Goal: Check status: Check status

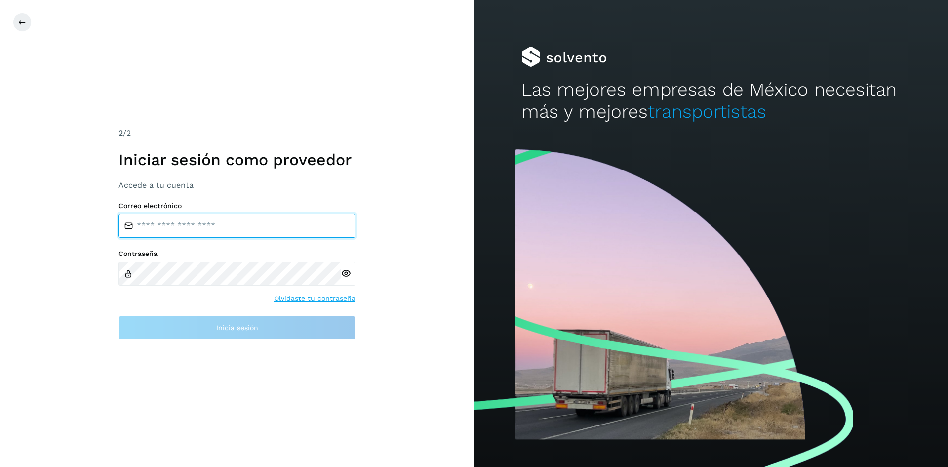
type input "**********"
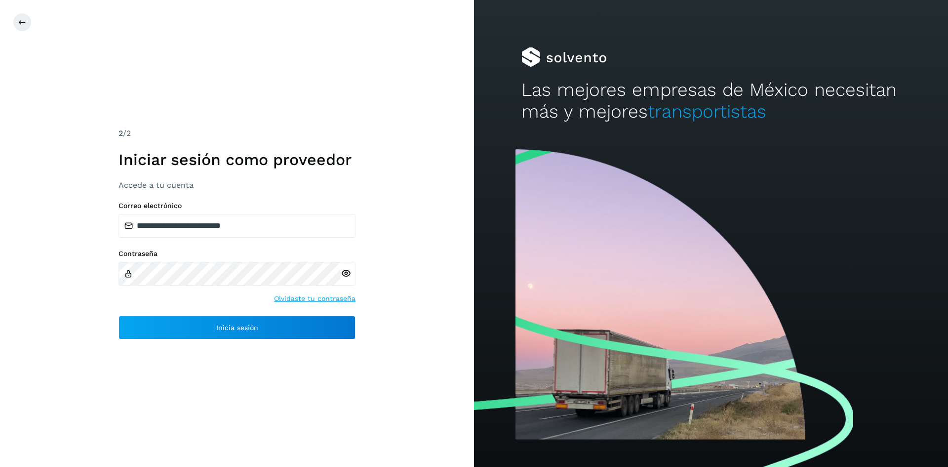
click at [217, 340] on div "**********" at bounding box center [237, 233] width 474 height 467
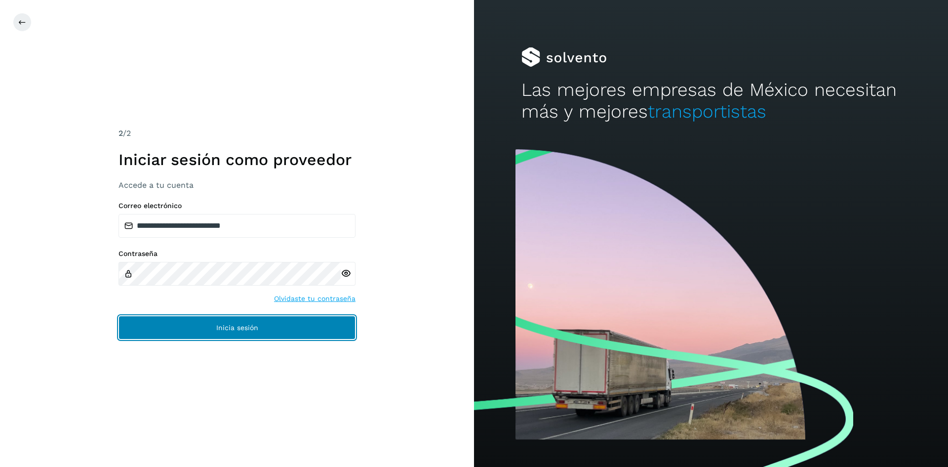
click at [223, 334] on button "Inicia sesión" at bounding box center [237, 328] width 237 height 24
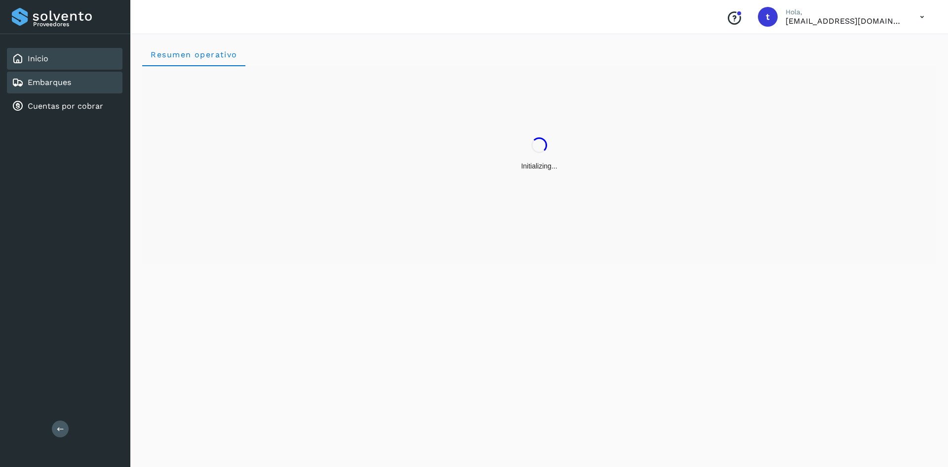
click at [58, 81] on link "Embarques" at bounding box center [49, 82] width 43 height 9
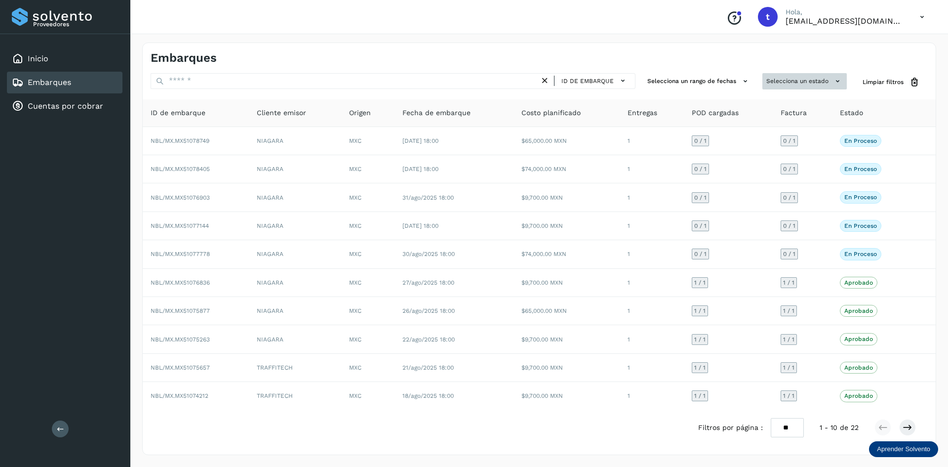
click at [839, 83] on icon at bounding box center [838, 81] width 10 height 10
click at [839, 83] on div at bounding box center [474, 233] width 948 height 467
click at [688, 79] on button "Selecciona un rango de fechas" at bounding box center [699, 81] width 111 height 16
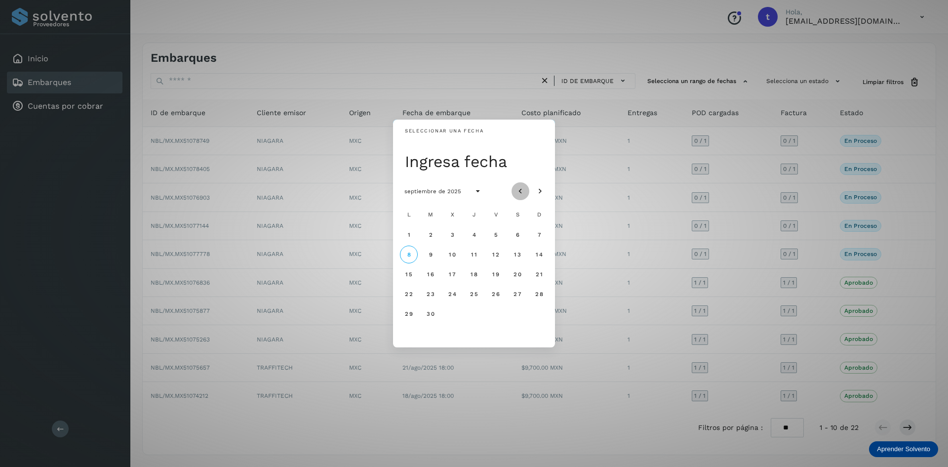
click at [519, 190] on icon "Mes anterior" at bounding box center [521, 191] width 10 height 10
click at [543, 186] on icon "Mes siguiente" at bounding box center [540, 191] width 10 height 10
click at [433, 234] on button "1" at bounding box center [431, 235] width 18 height 18
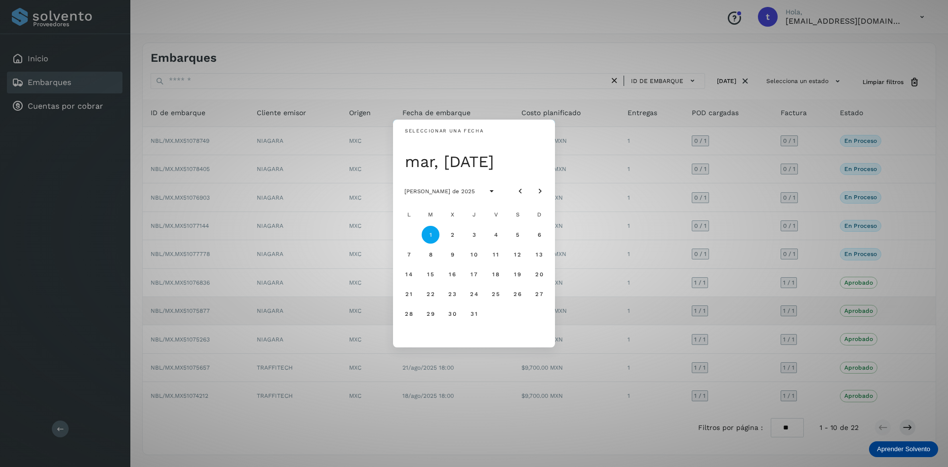
click at [475, 316] on span "31" at bounding box center [473, 313] width 7 height 7
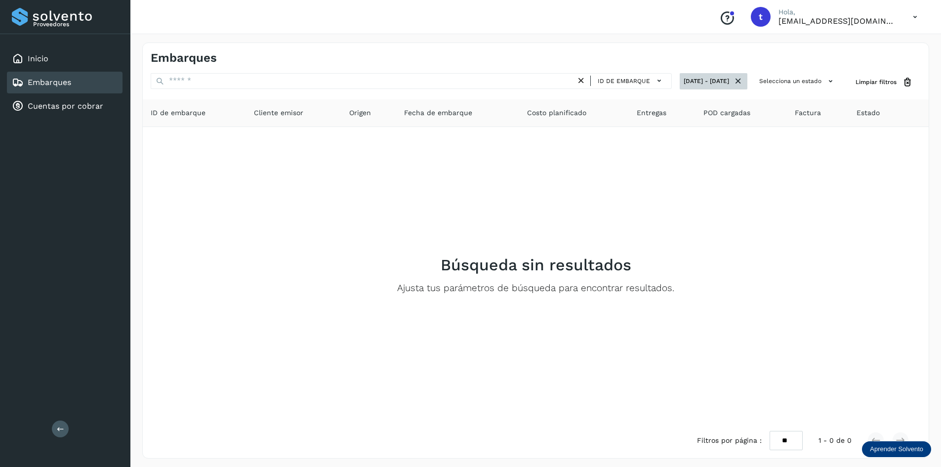
click at [740, 78] on icon at bounding box center [738, 81] width 10 height 10
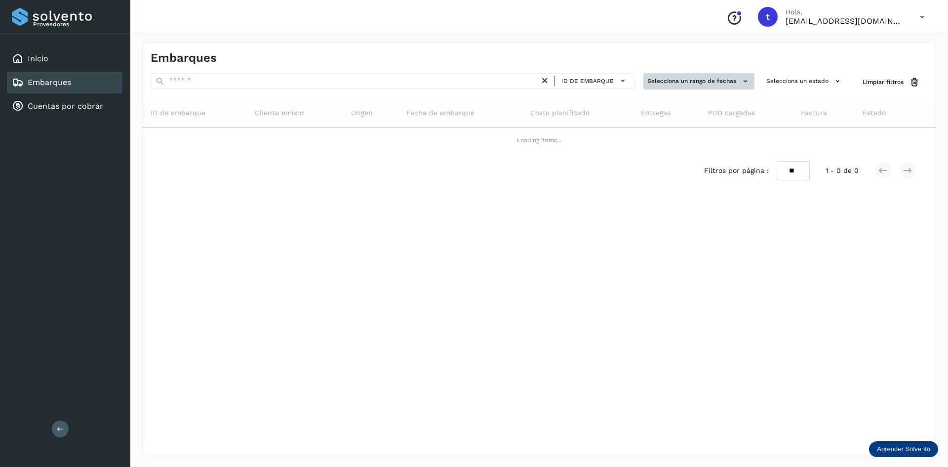
click at [719, 83] on button "Selecciona un rango de fechas" at bounding box center [699, 81] width 111 height 16
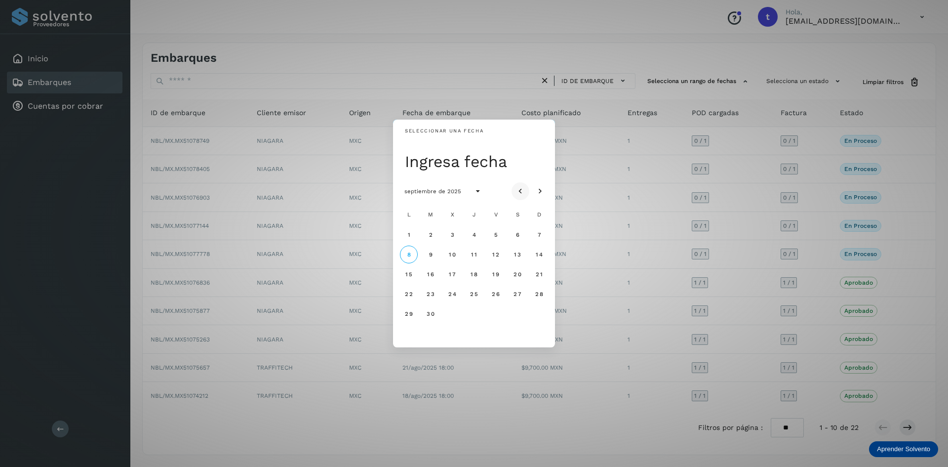
click at [521, 193] on icon "Mes anterior" at bounding box center [521, 191] width 10 height 10
click at [520, 192] on icon "Mes anterior" at bounding box center [521, 191] width 10 height 10
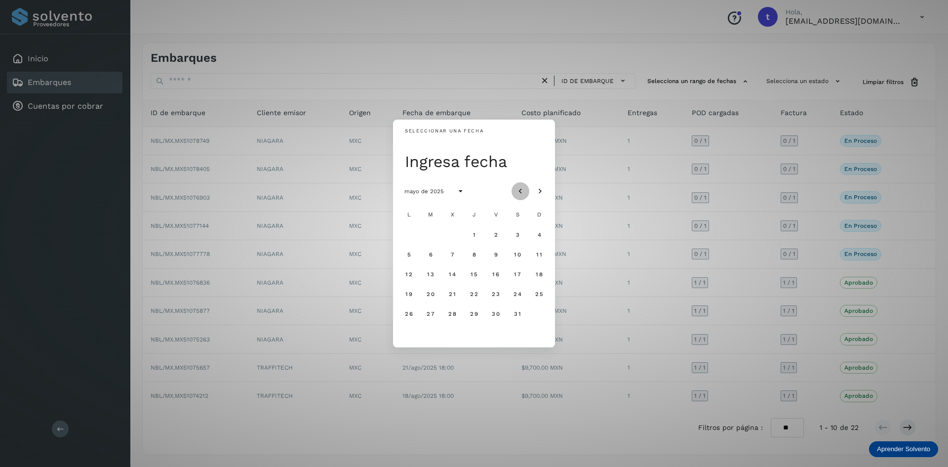
click at [520, 192] on icon "Mes anterior" at bounding box center [521, 191] width 10 height 10
click at [540, 189] on icon "Mes siguiente" at bounding box center [540, 191] width 10 height 10
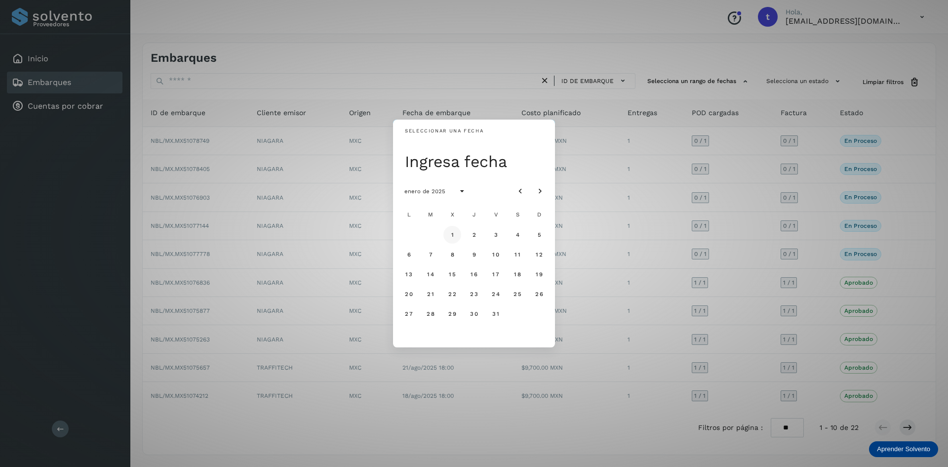
click at [453, 232] on span "1" at bounding box center [451, 234] width 3 height 7
click at [541, 188] on icon "Mes siguiente" at bounding box center [540, 191] width 10 height 10
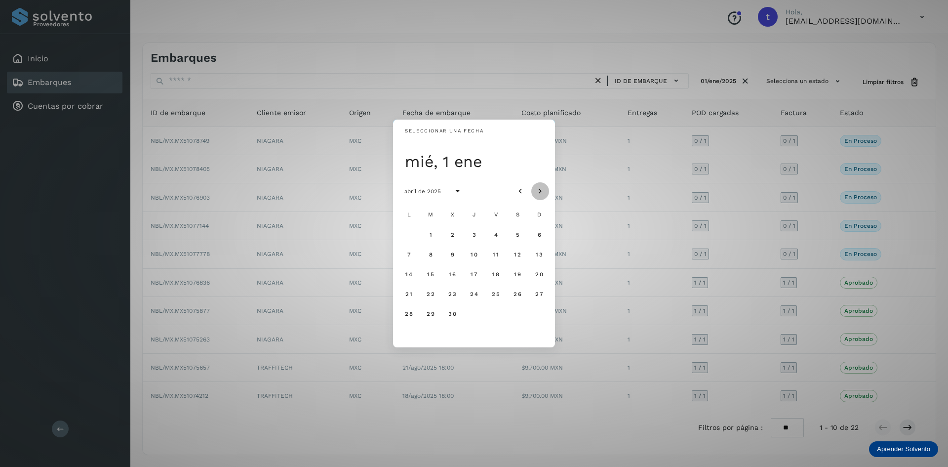
click at [541, 188] on icon "Mes siguiente" at bounding box center [540, 191] width 10 height 10
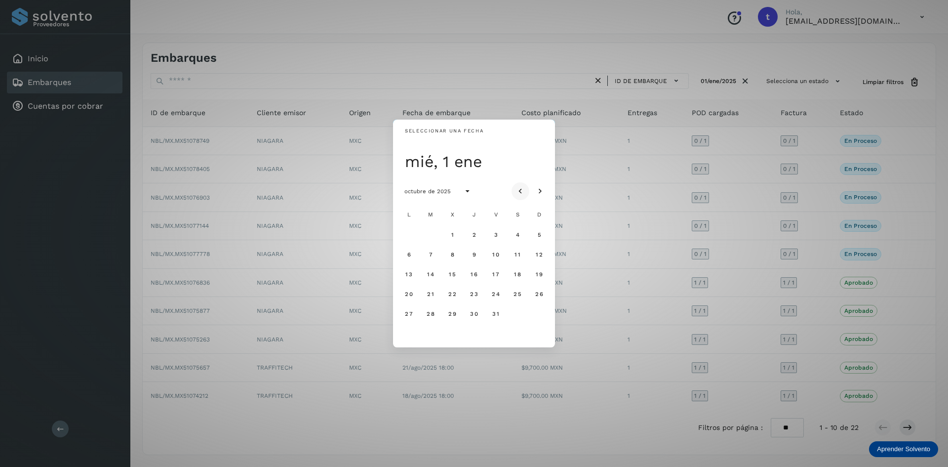
click at [524, 194] on icon "Mes anterior" at bounding box center [521, 191] width 10 height 10
click at [410, 256] on span "8" at bounding box center [409, 254] width 4 height 7
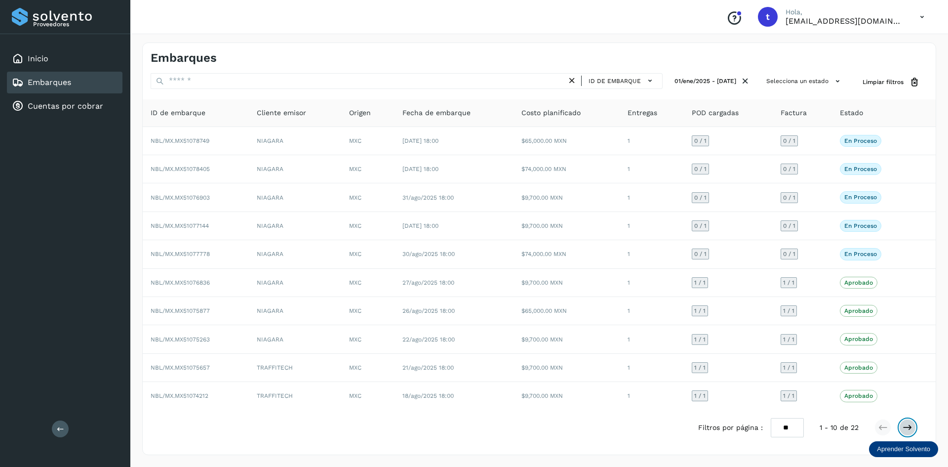
click at [900, 425] on button at bounding box center [908, 427] width 17 height 17
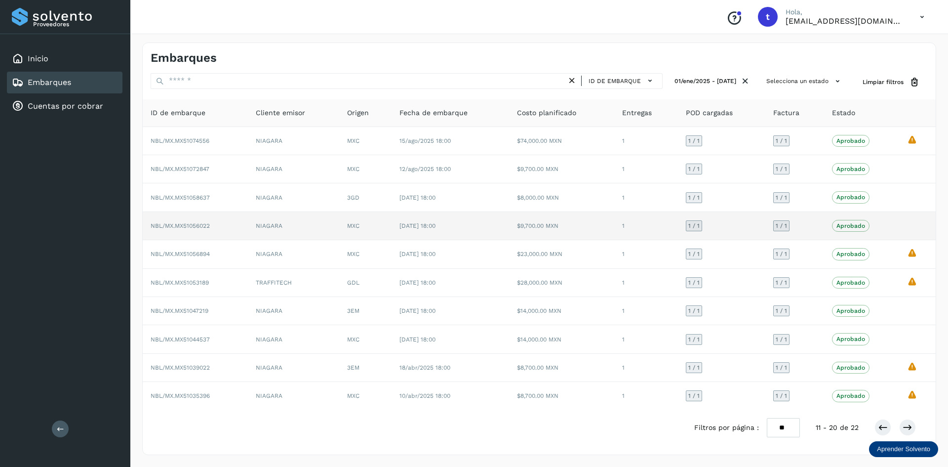
click at [188, 221] on td "NBL/MX.MX51056022" at bounding box center [195, 226] width 105 height 28
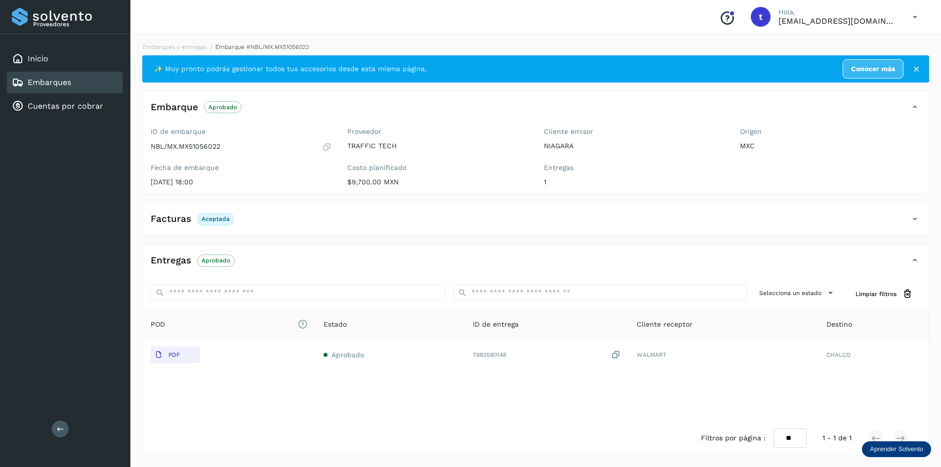
scroll to position [1, 0]
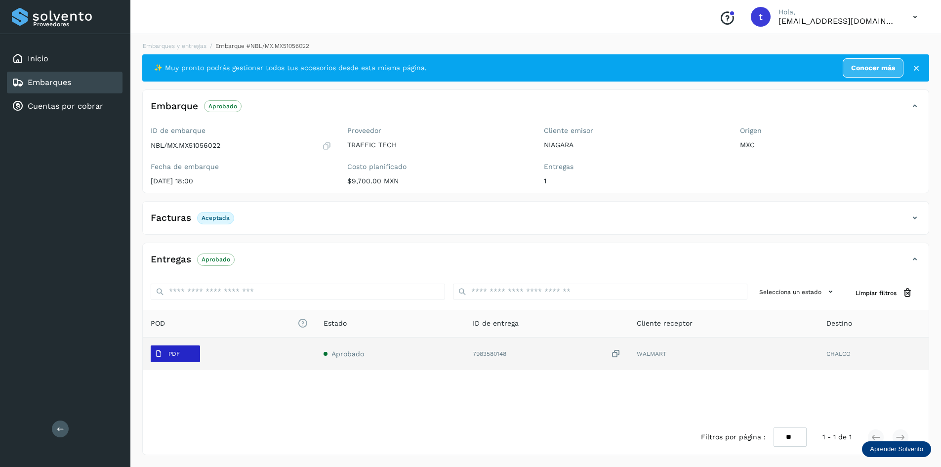
click at [181, 355] on span "PDF" at bounding box center [167, 354] width 33 height 16
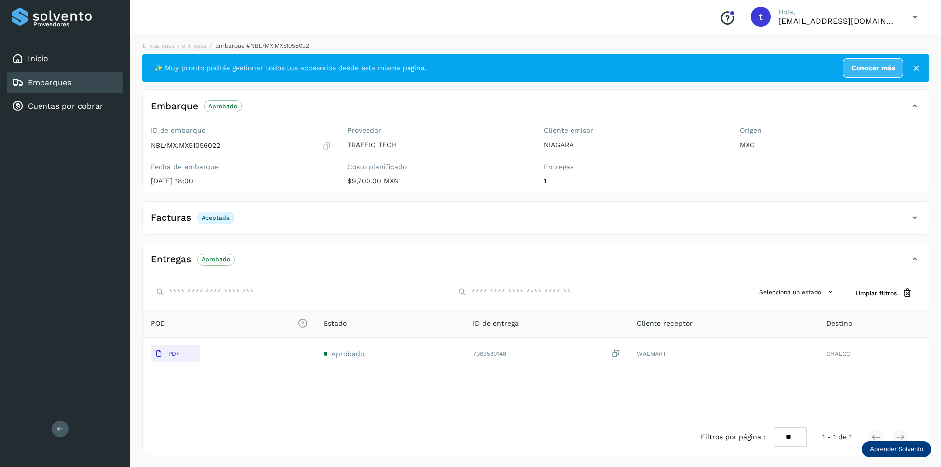
click at [53, 83] on link "Embarques" at bounding box center [49, 82] width 43 height 9
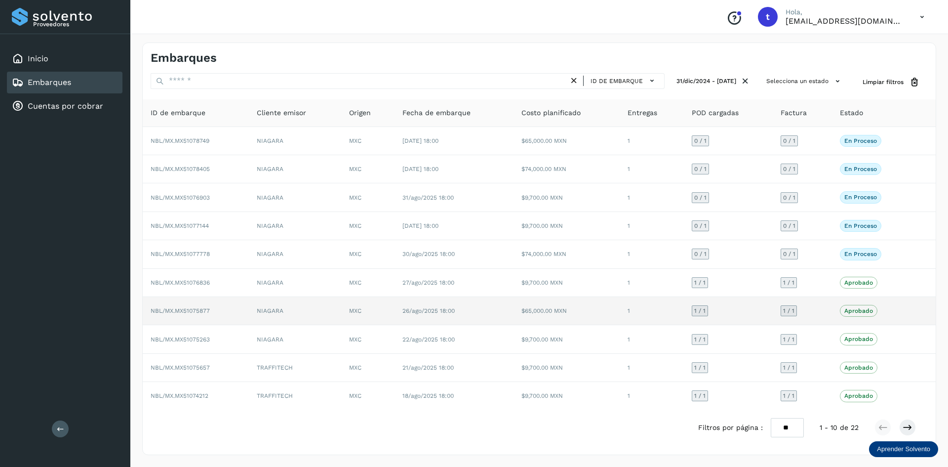
click at [188, 304] on td "NBL/MX.MX51075877" at bounding box center [196, 311] width 106 height 28
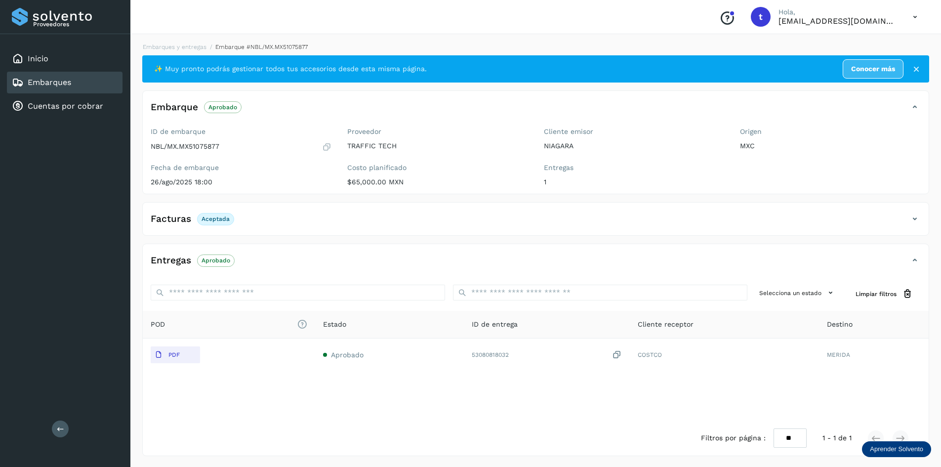
scroll to position [1, 0]
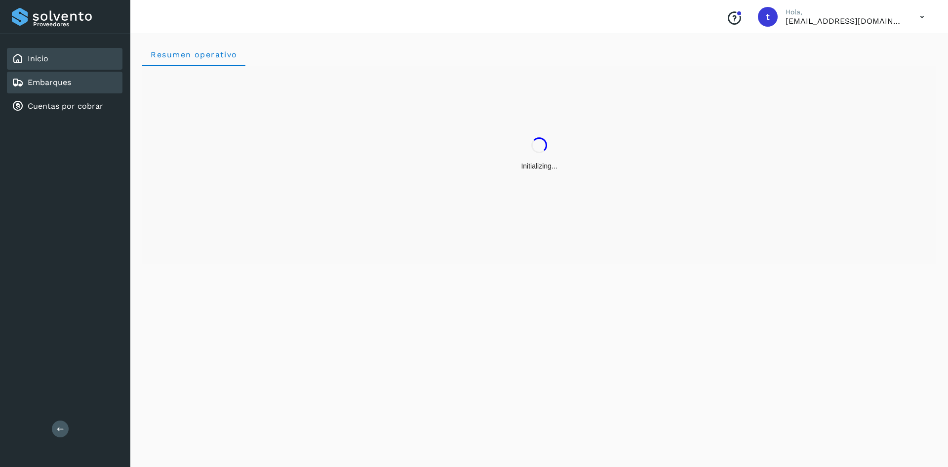
click at [79, 84] on div "Embarques" at bounding box center [65, 83] width 116 height 22
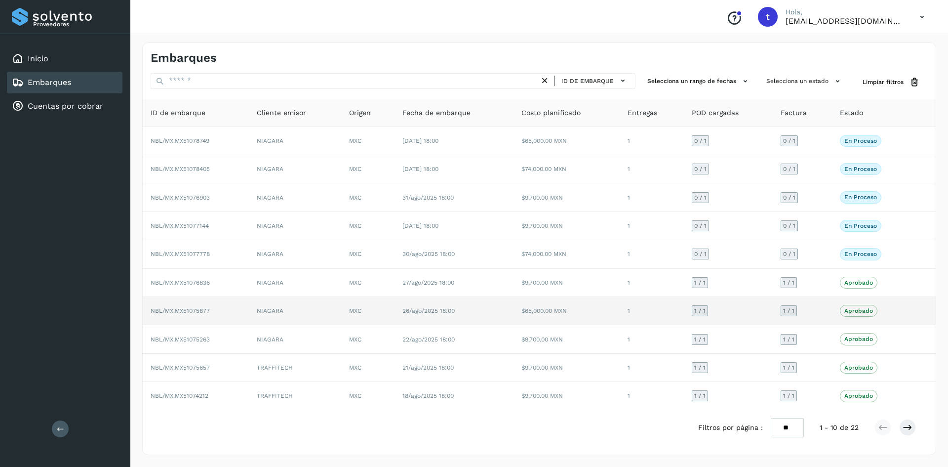
click at [529, 314] on td "$65,000.00 MXN" at bounding box center [567, 311] width 106 height 28
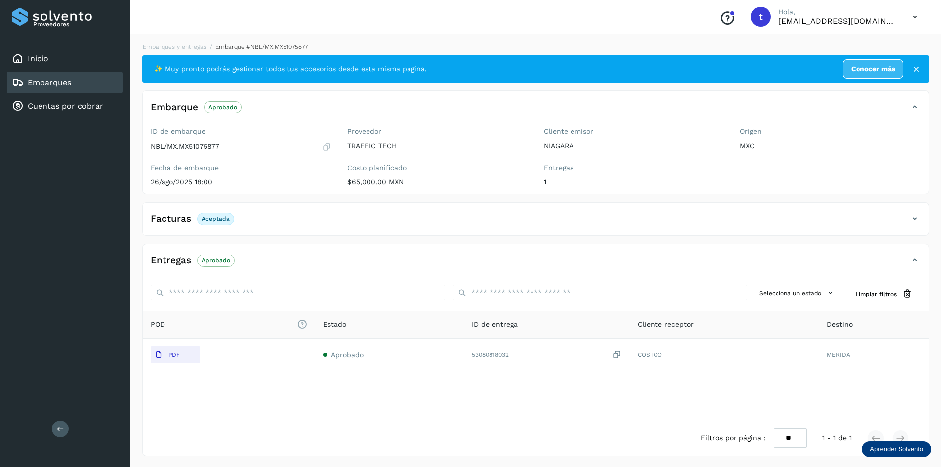
scroll to position [1, 0]
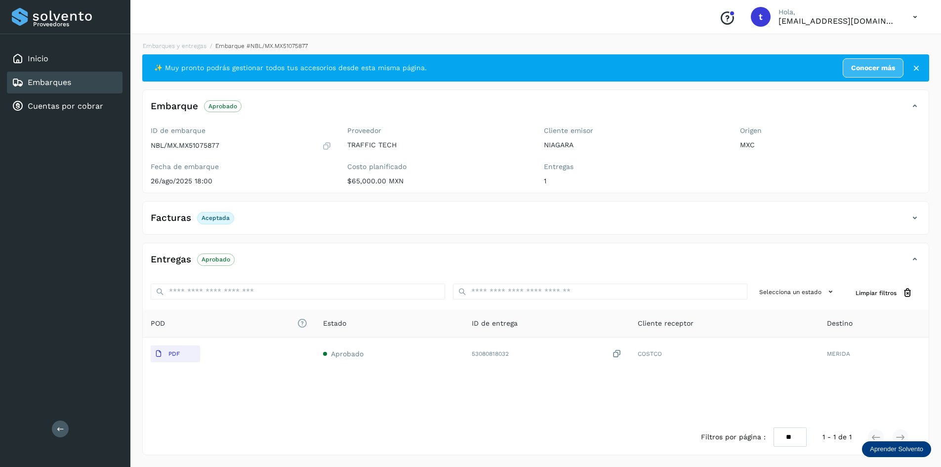
click at [909, 216] on icon at bounding box center [915, 218] width 12 height 12
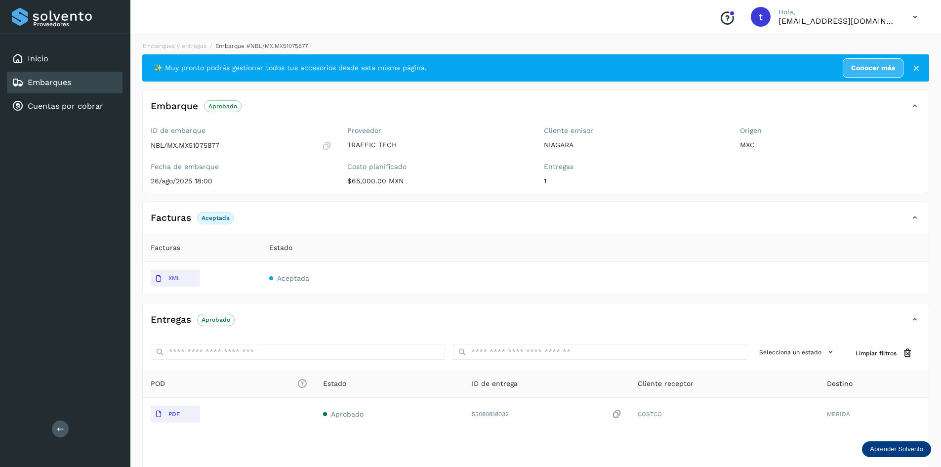
click at [51, 78] on link "Embarques" at bounding box center [49, 82] width 43 height 9
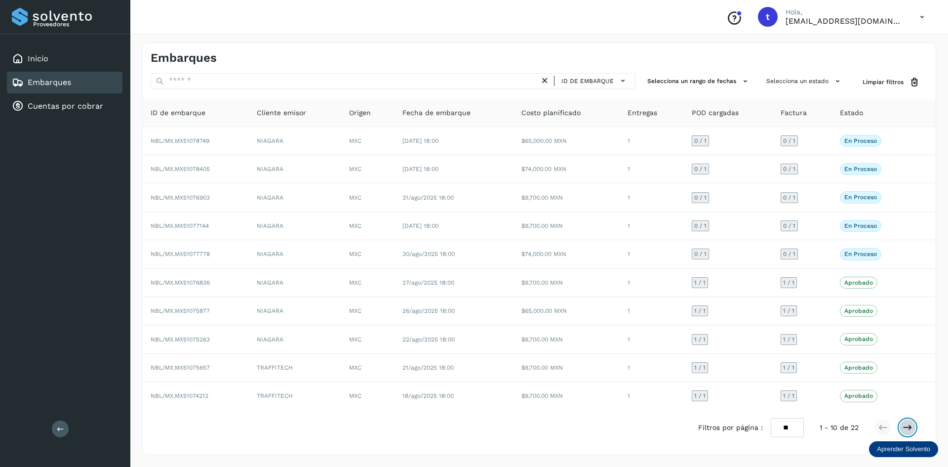
click at [913, 428] on button at bounding box center [908, 427] width 17 height 17
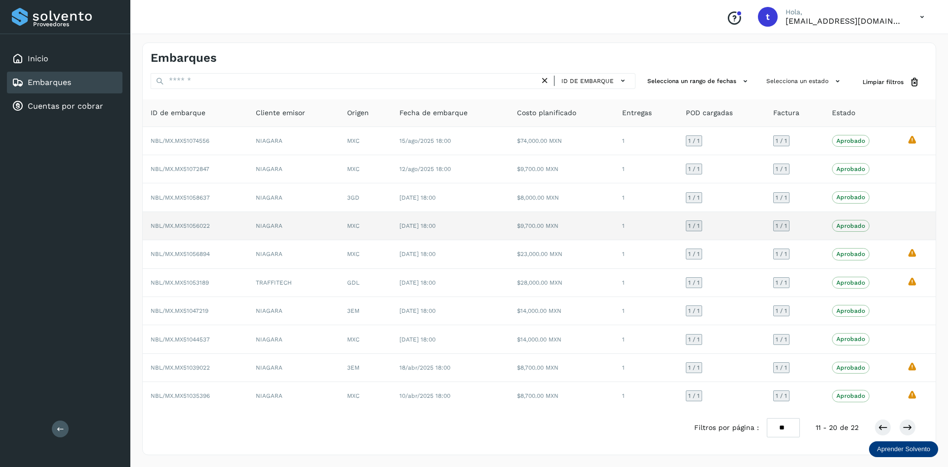
click at [213, 221] on td "NBL/MX.MX51056022" at bounding box center [195, 226] width 105 height 28
